Goal: Information Seeking & Learning: Learn about a topic

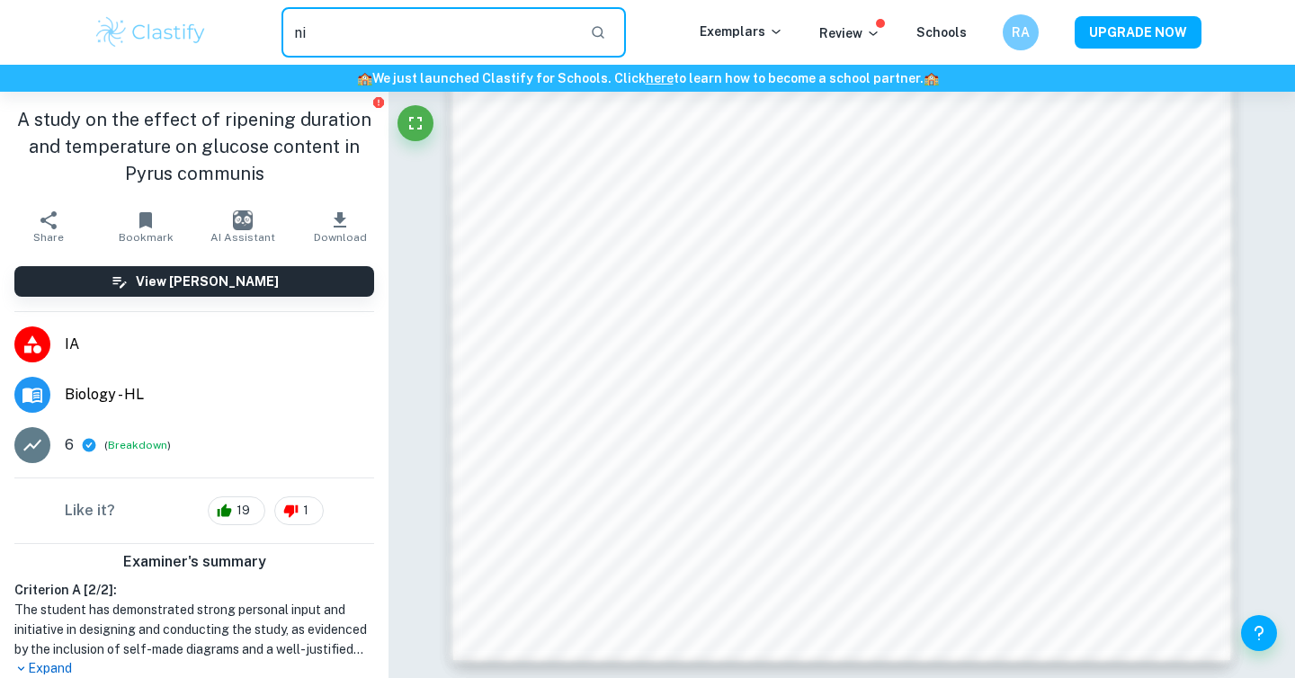
scroll to position [373, 0]
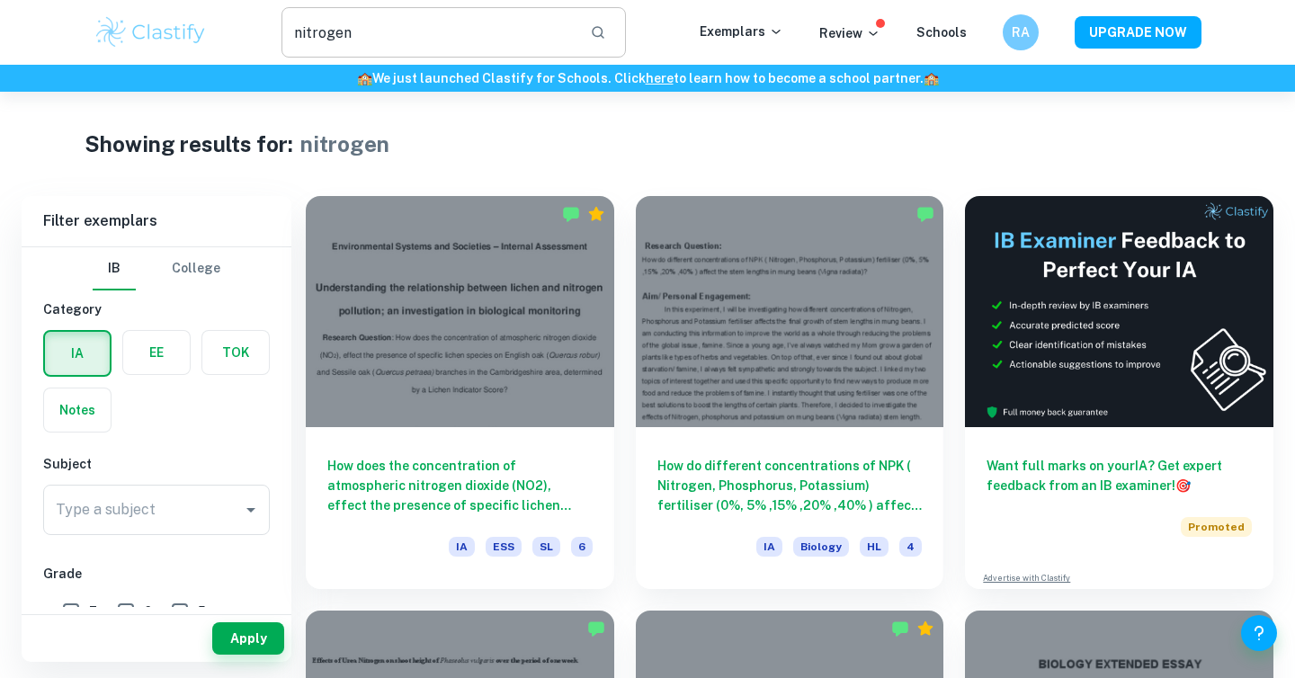
click at [418, 24] on input "nitrogen" at bounding box center [428, 32] width 294 height 50
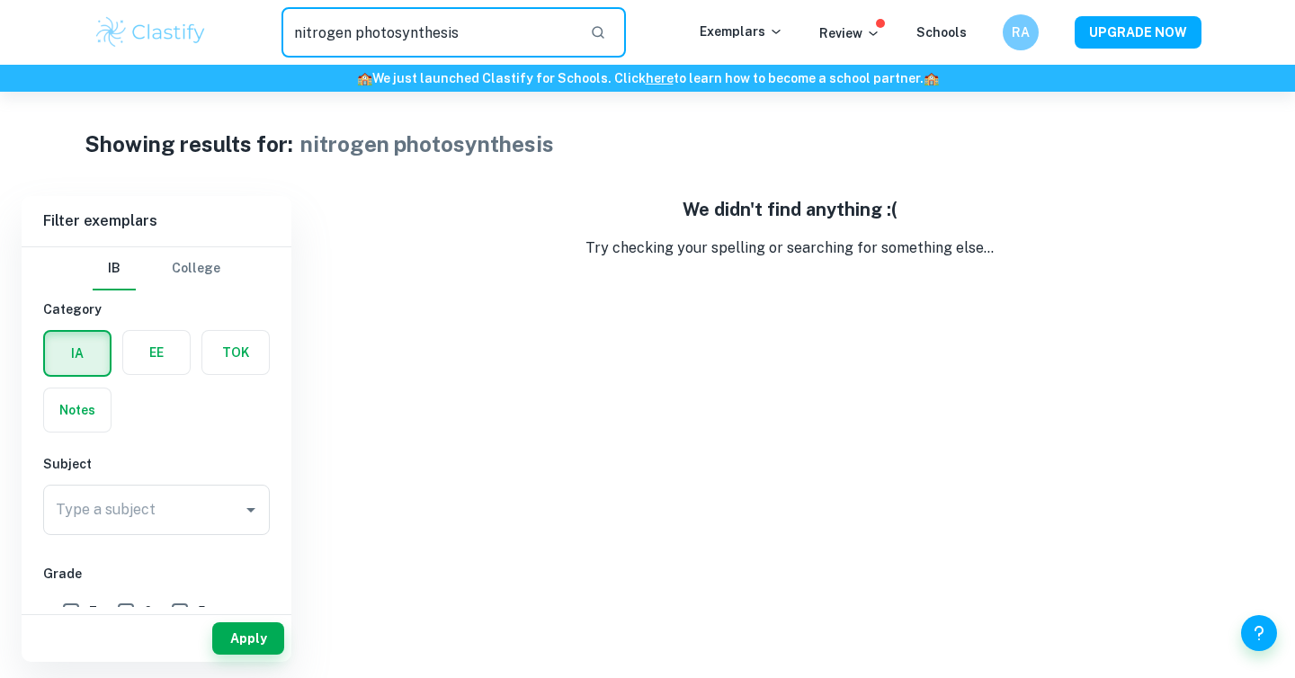
click at [402, 33] on input "nitrogen photosynthesis" at bounding box center [428, 32] width 294 height 50
type input "nitrogen"
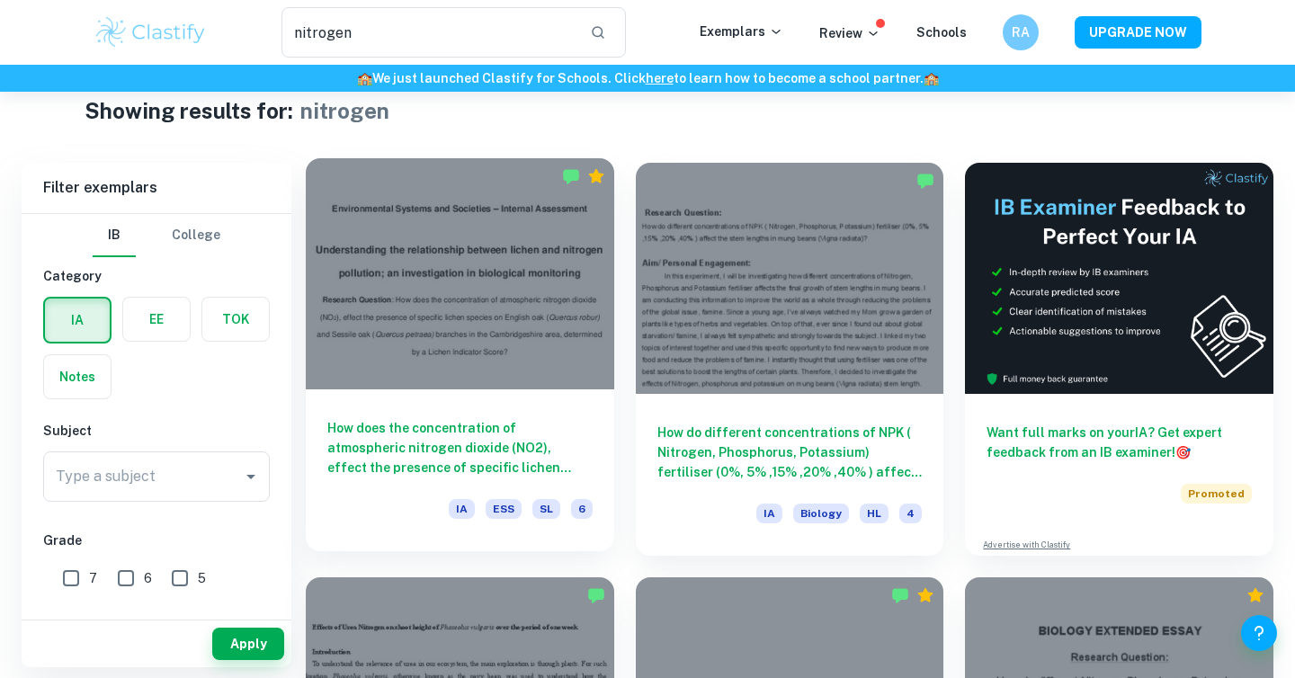
scroll to position [39, 0]
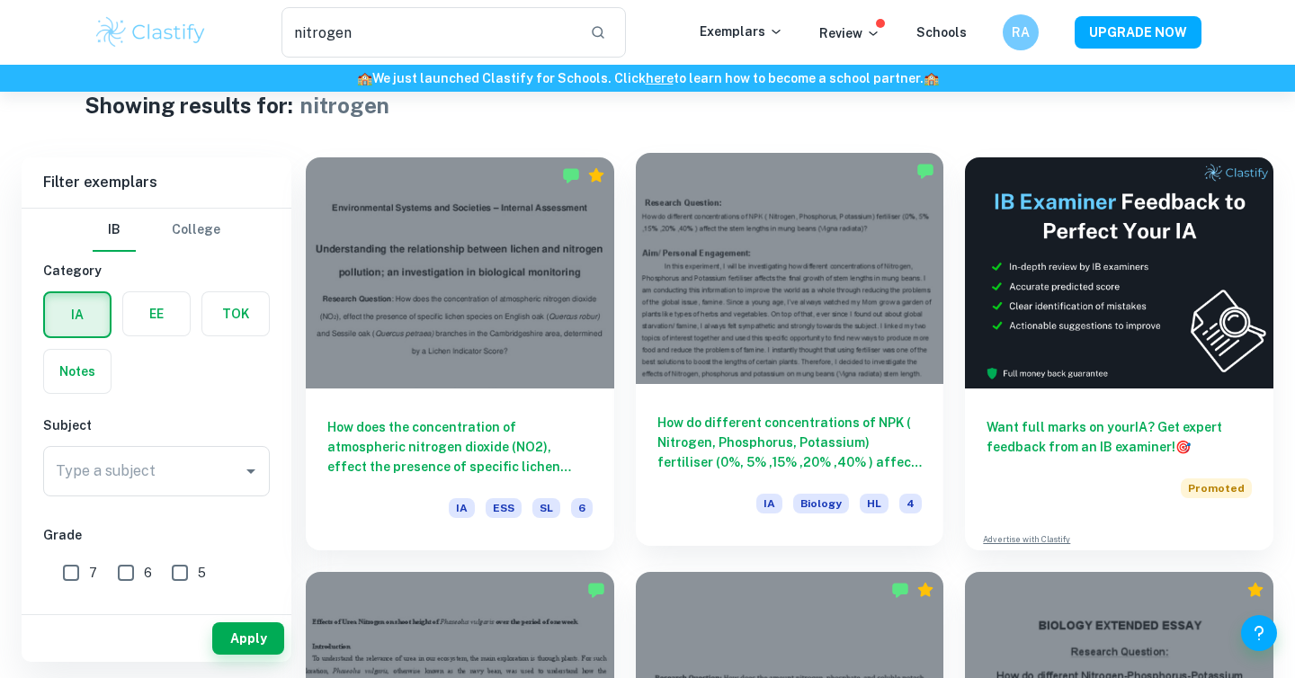
click at [772, 340] on div at bounding box center [790, 268] width 308 height 231
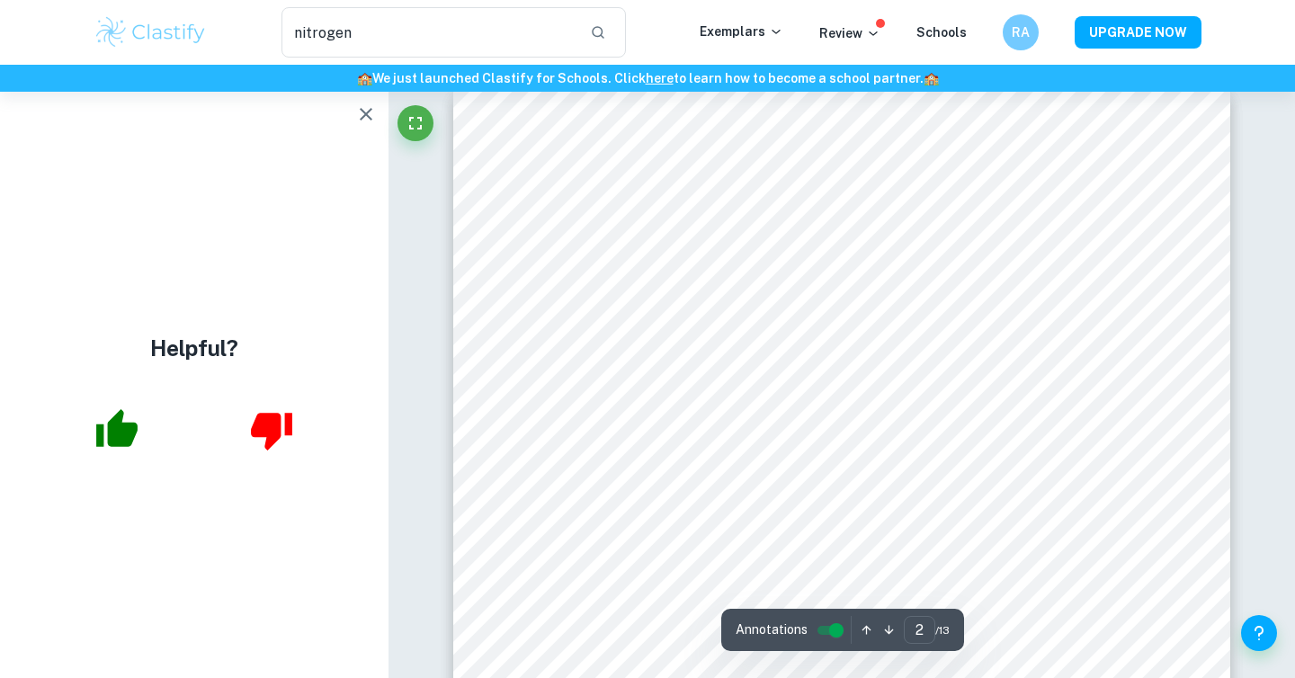
scroll to position [49, 0]
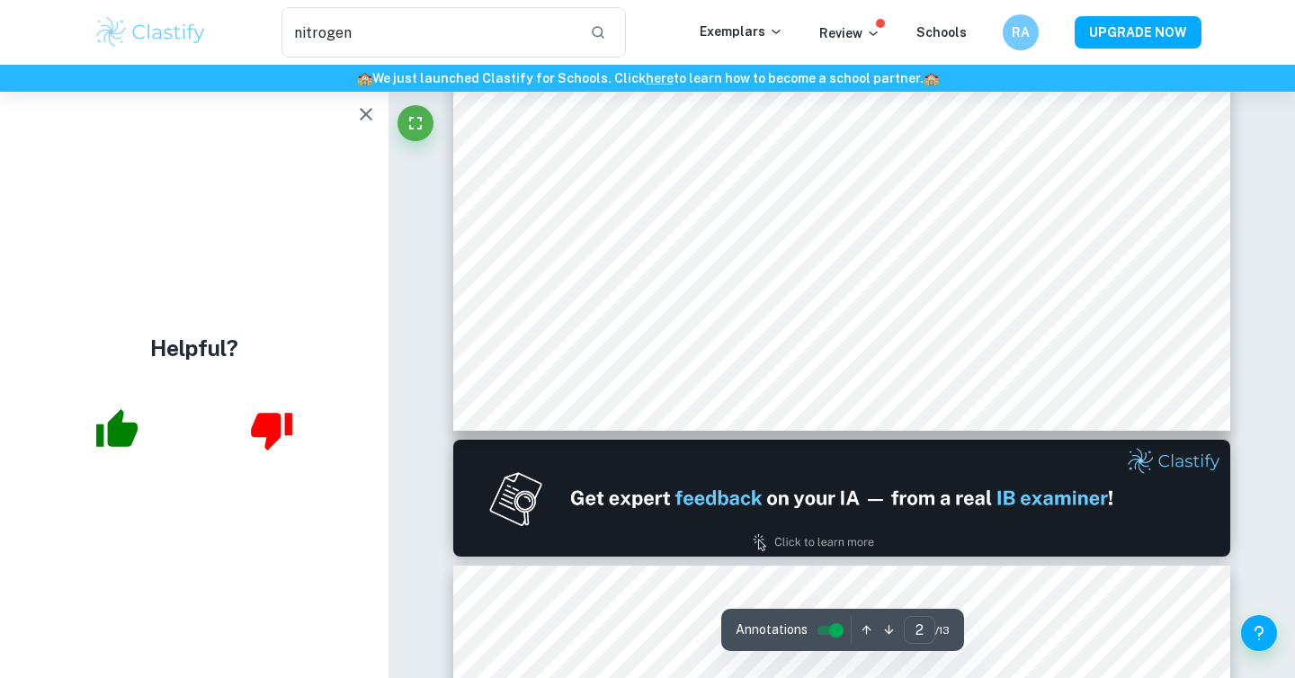
type input "1"
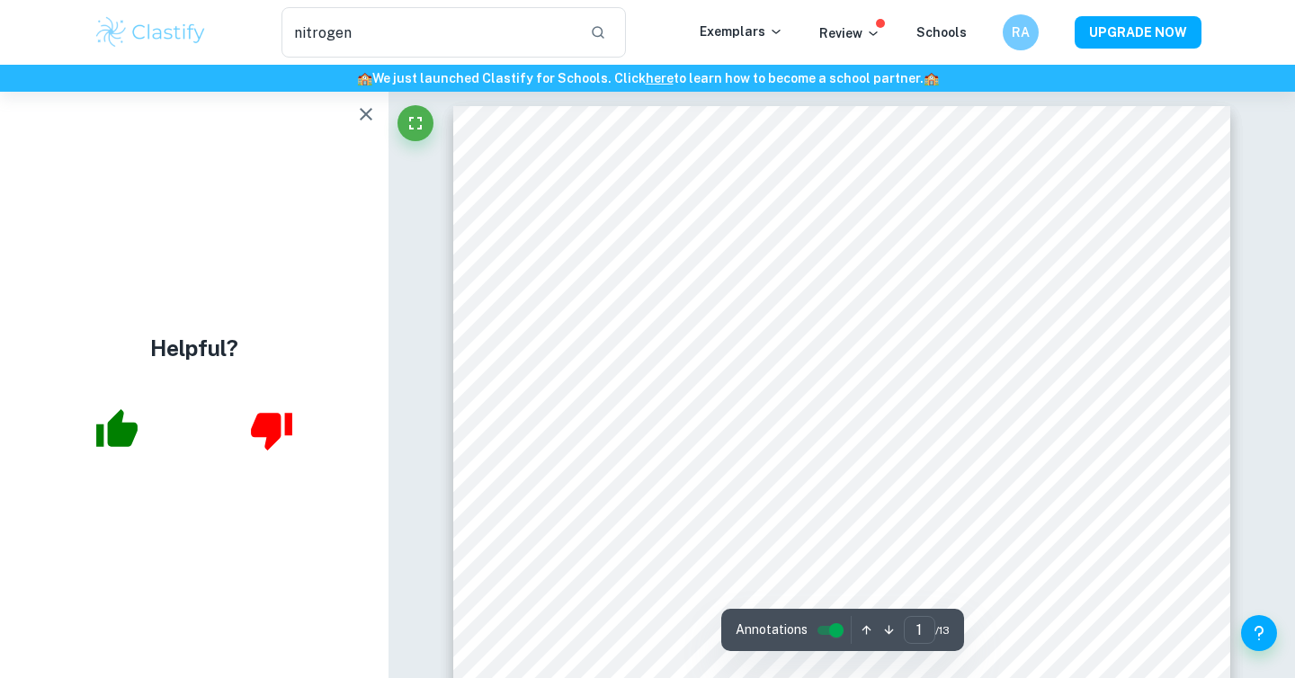
scroll to position [3, 0]
